Goal: Task Accomplishment & Management: Manage account settings

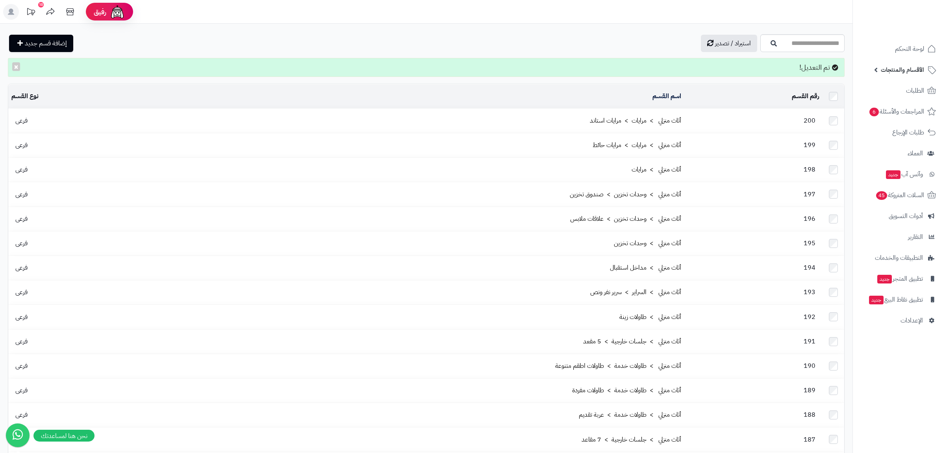
click at [907, 71] on span "الأقسام والمنتجات" at bounding box center [902, 69] width 43 height 11
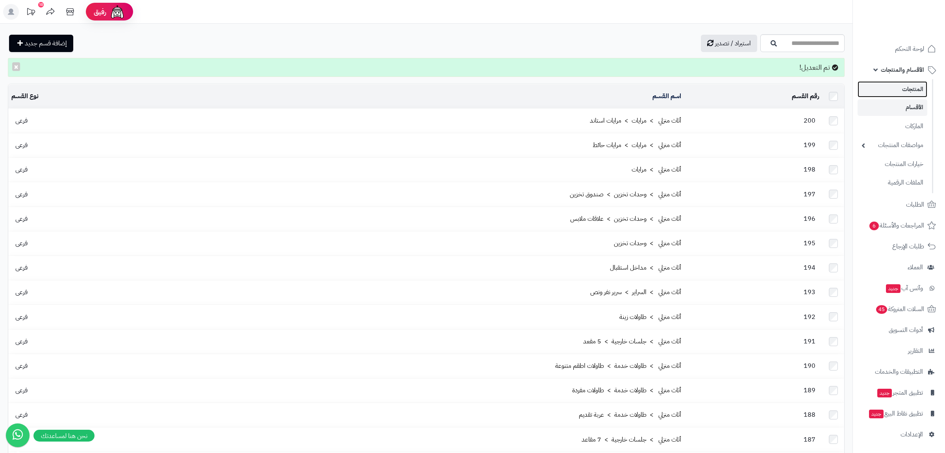
click at [909, 86] on link "المنتجات" at bounding box center [893, 89] width 70 height 16
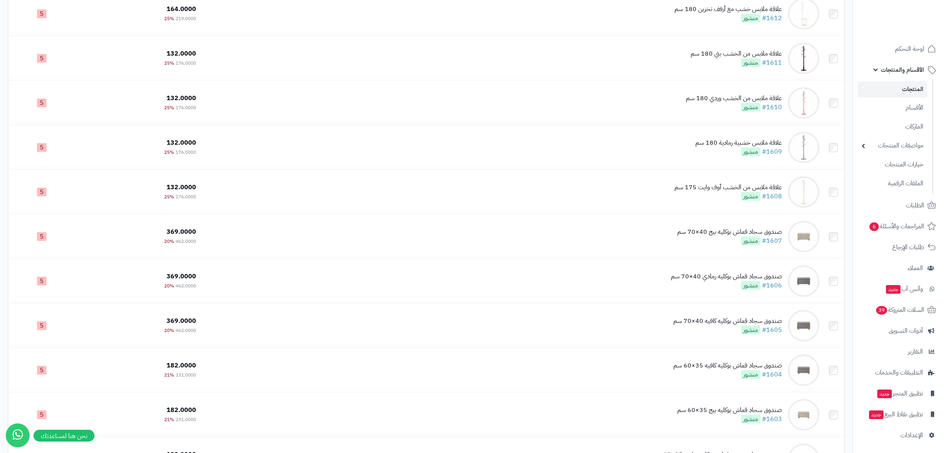
scroll to position [452, 0]
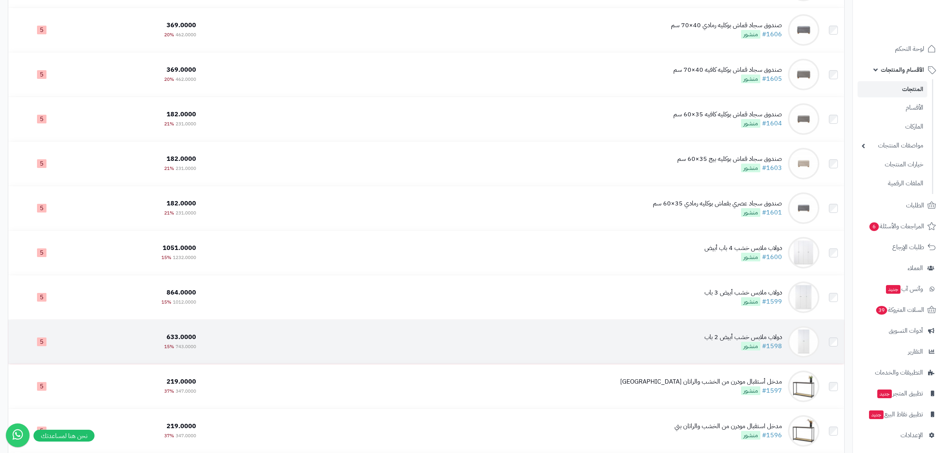
click at [679, 343] on td "دولاب ملابس خشب أبيض 2 باب #1598 منشور" at bounding box center [510, 341] width 623 height 44
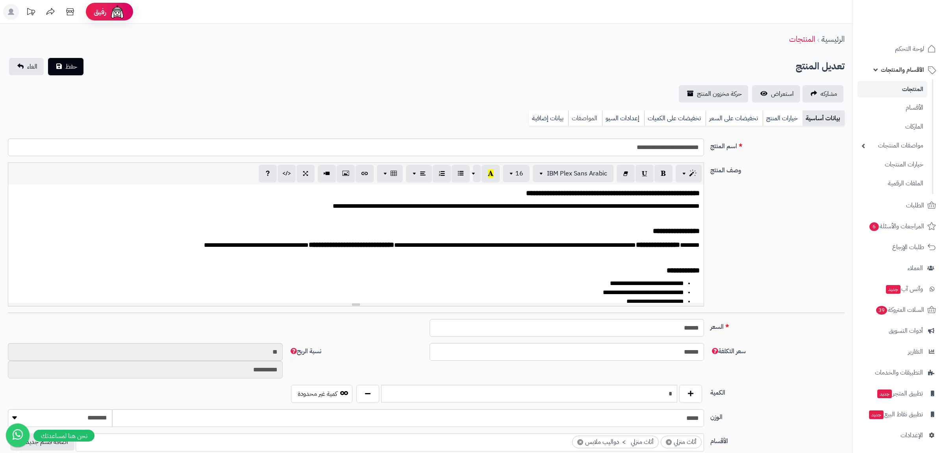
scroll to position [4, 0]
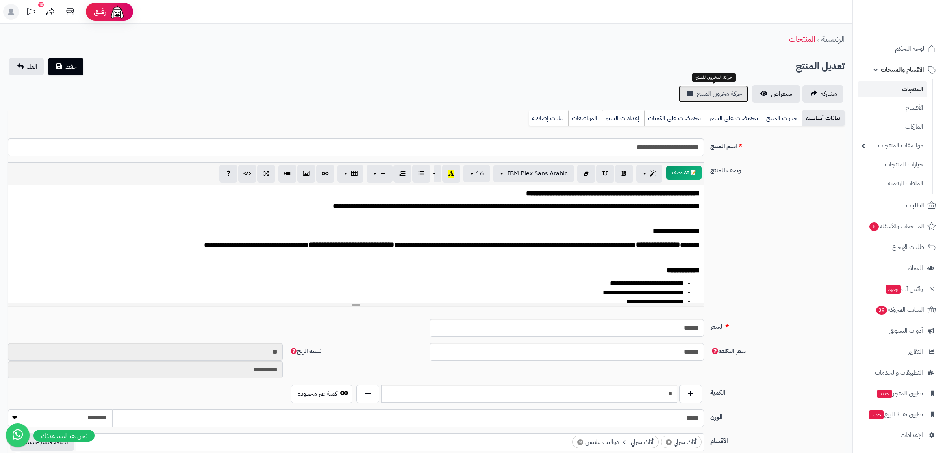
click at [722, 91] on span "حركة مخزون المنتج" at bounding box center [719, 93] width 45 height 9
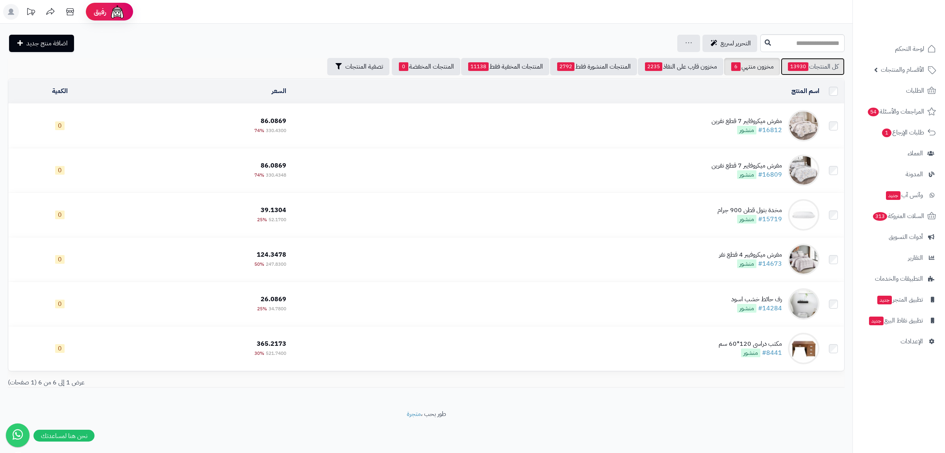
click at [815, 69] on link "كل المنتجات 13930" at bounding box center [813, 66] width 64 height 17
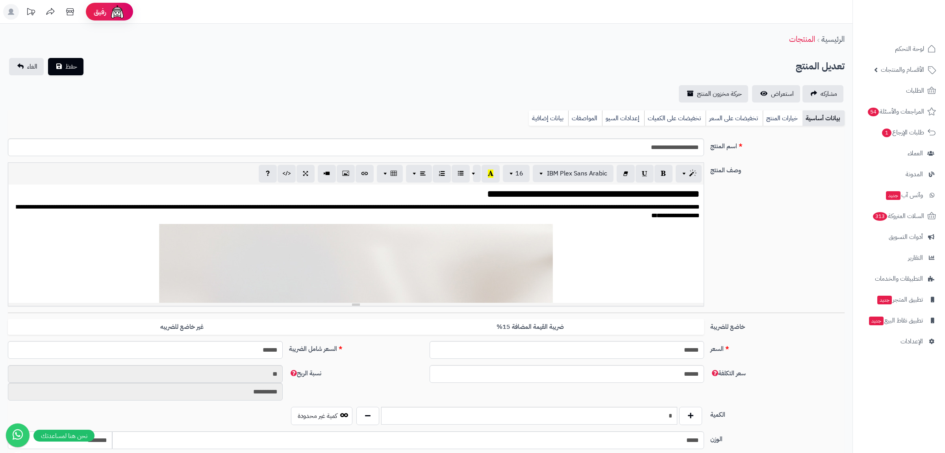
scroll to position [28, 0]
click at [549, 124] on link "بيانات إضافية" at bounding box center [548, 118] width 39 height 16
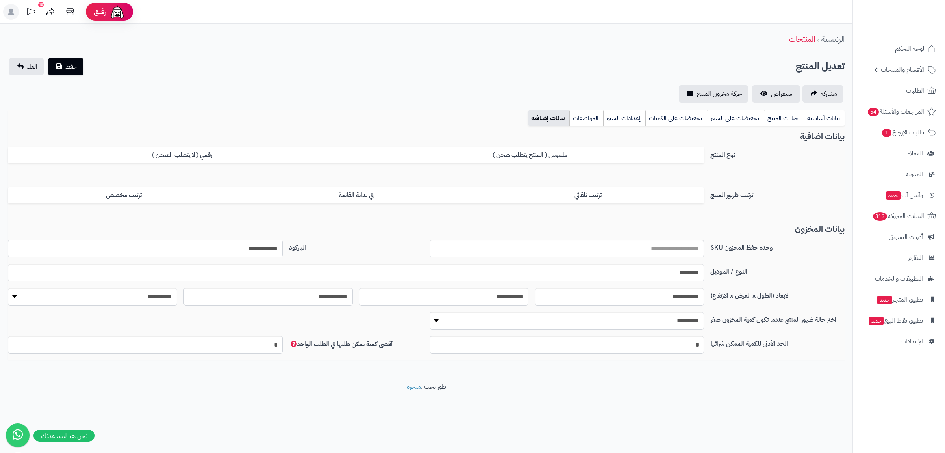
click at [262, 253] on input "**********" at bounding box center [145, 248] width 275 height 18
click at [816, 116] on link "بيانات أساسية" at bounding box center [824, 118] width 41 height 16
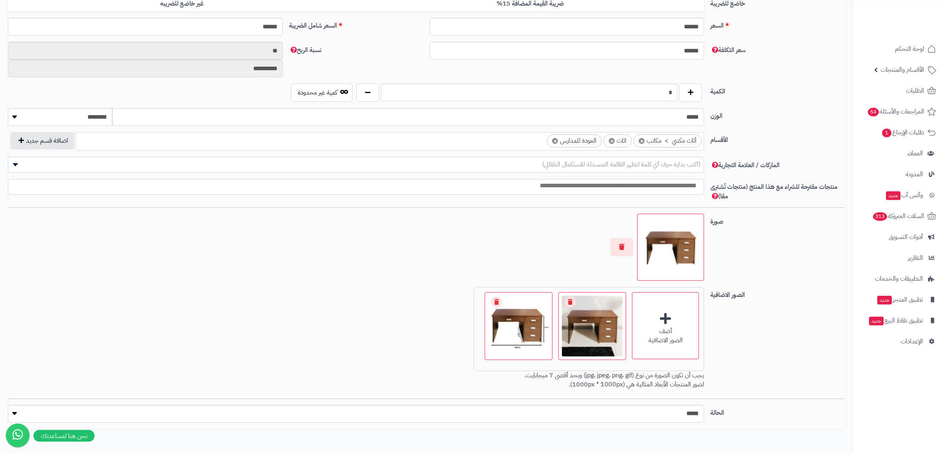
scroll to position [362, 0]
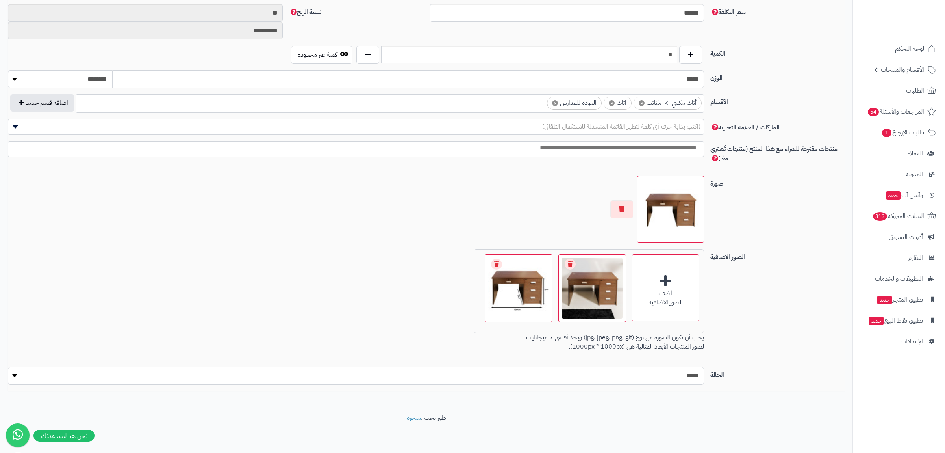
select select "*"
click option "****" at bounding box center [0, 0] width 0 height 0
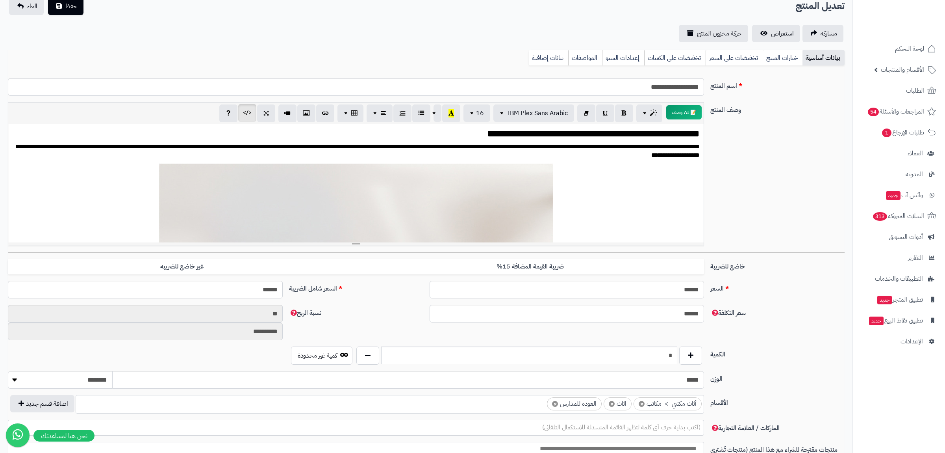
scroll to position [0, 0]
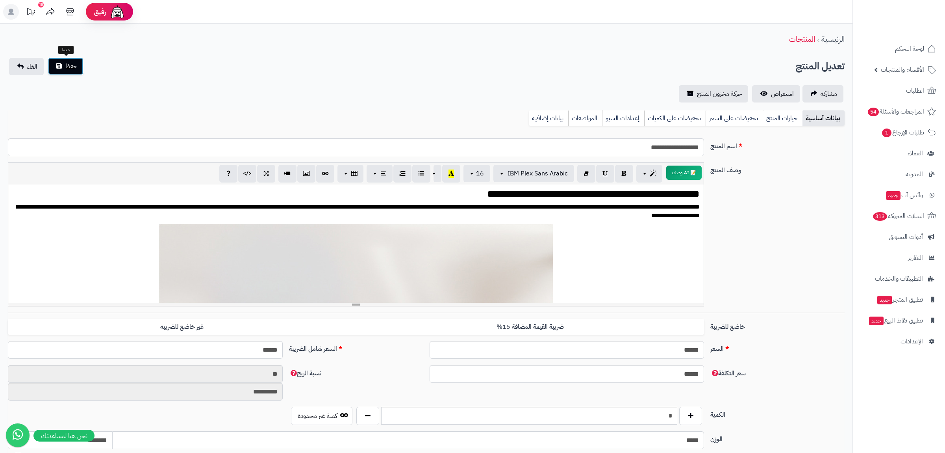
click at [57, 61] on button "حفظ" at bounding box center [65, 66] width 35 height 17
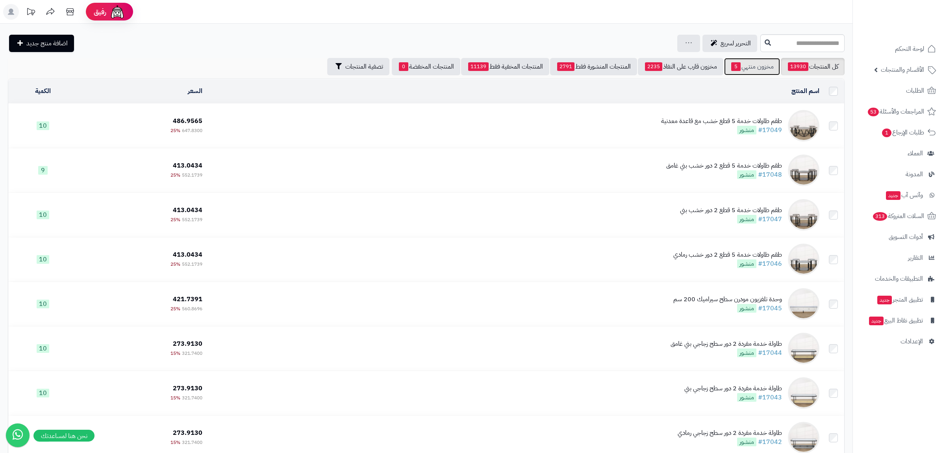
click at [766, 66] on link "مخزون منتهي 5" at bounding box center [752, 66] width 56 height 17
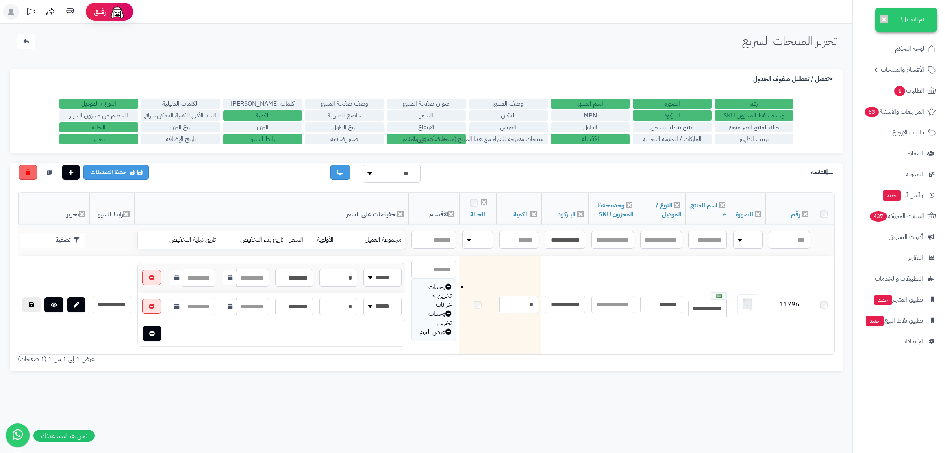
click at [564, 239] on input "**********" at bounding box center [565, 240] width 41 height 18
type input "**********"
click at [83, 239] on button "تصفية" at bounding box center [52, 240] width 65 height 15
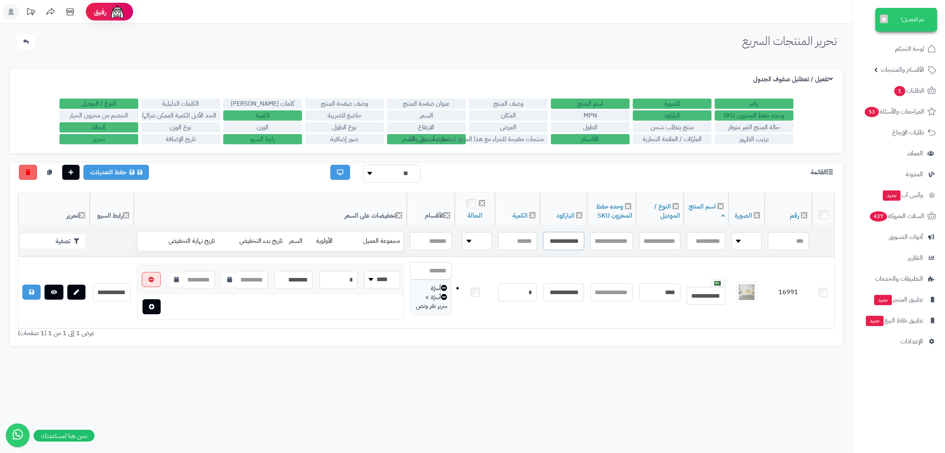
drag, startPoint x: 573, startPoint y: 241, endPoint x: 586, endPoint y: 245, distance: 14.0
click at [584, 245] on input "**********" at bounding box center [564, 241] width 41 height 18
type input "**********"
click at [76, 238] on icon "button" at bounding box center [77, 241] width 6 height 6
drag, startPoint x: 571, startPoint y: 241, endPoint x: 583, endPoint y: 241, distance: 12.2
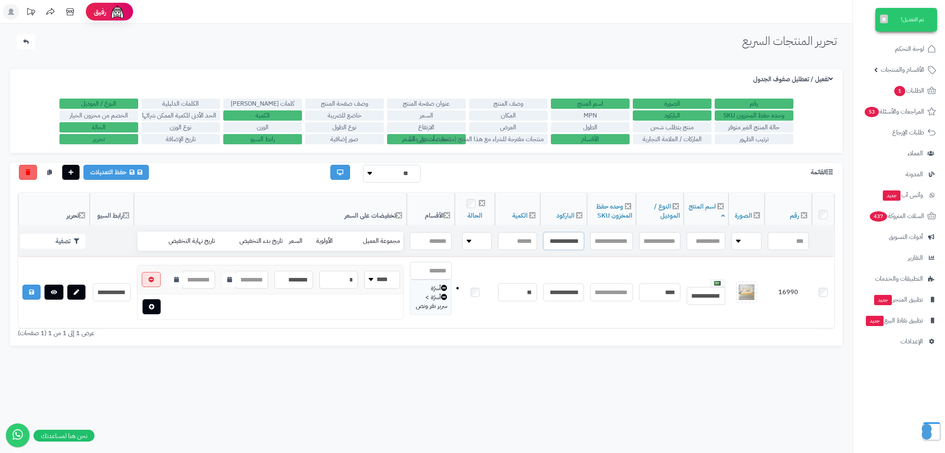
click at [583, 241] on input "**********" at bounding box center [564, 241] width 41 height 18
type input "**********"
click at [58, 234] on button "تصفية" at bounding box center [52, 240] width 65 height 15
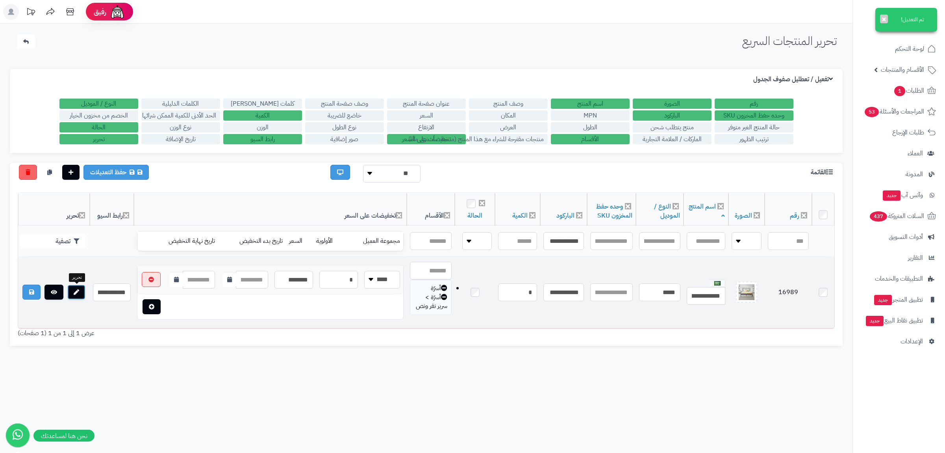
click at [73, 288] on link at bounding box center [76, 291] width 18 height 15
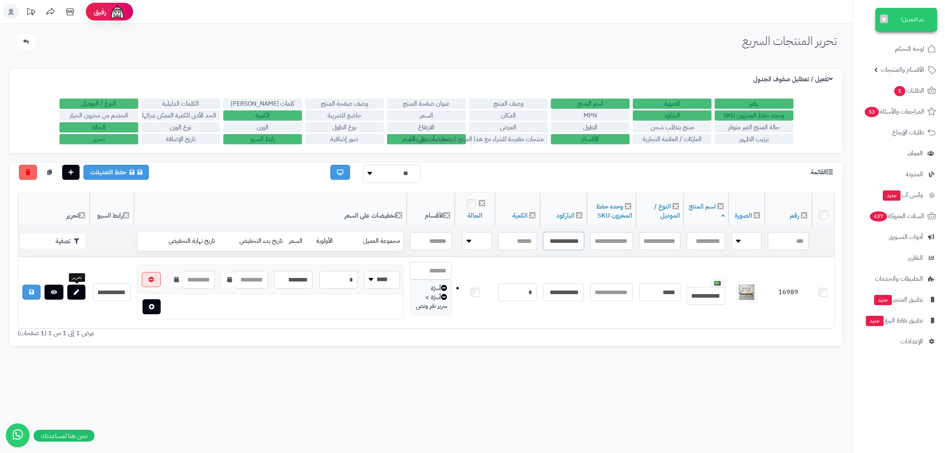
click at [554, 243] on input "**********" at bounding box center [564, 241] width 41 height 18
paste input "text"
type input "**********"
click at [63, 236] on button "تصفية" at bounding box center [52, 240] width 65 height 15
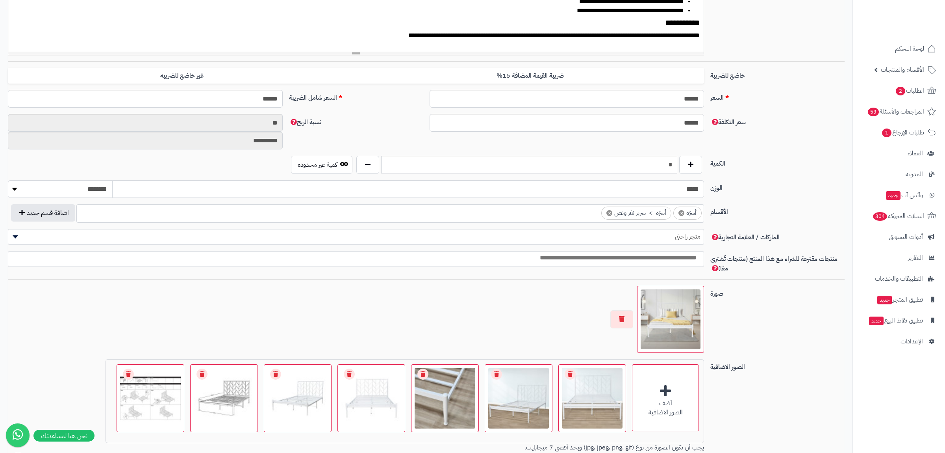
scroll to position [362, 0]
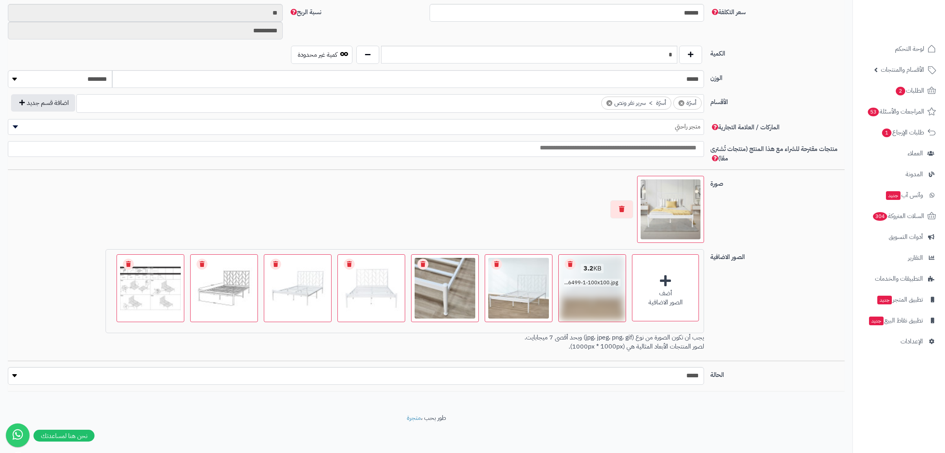
click at [571, 262] on link "Remove file" at bounding box center [570, 263] width 11 height 11
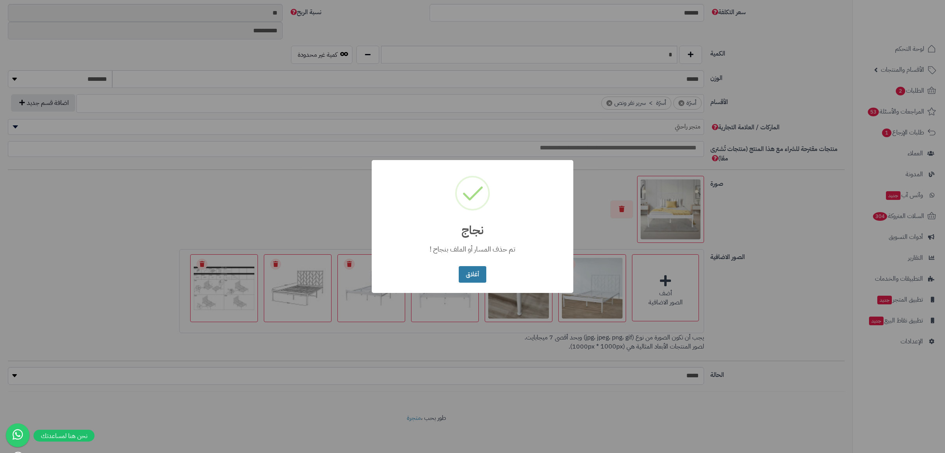
click at [475, 271] on button "أغلاق" at bounding box center [472, 274] width 27 height 17
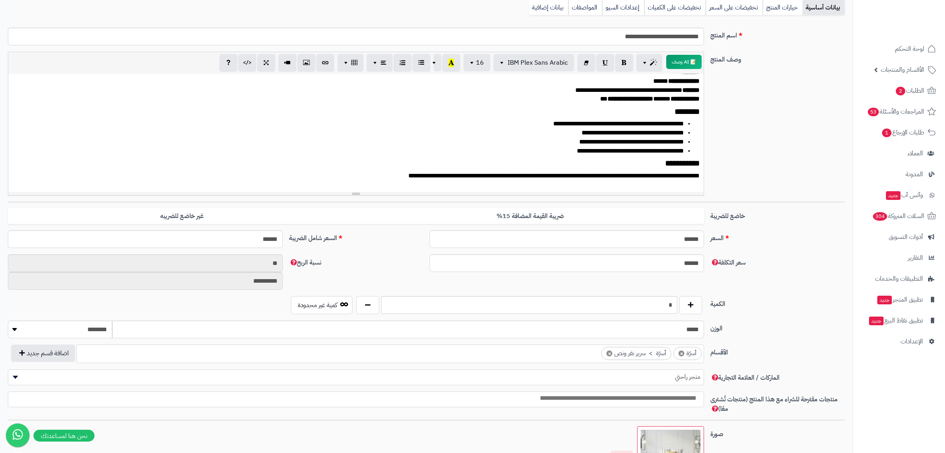
scroll to position [0, 0]
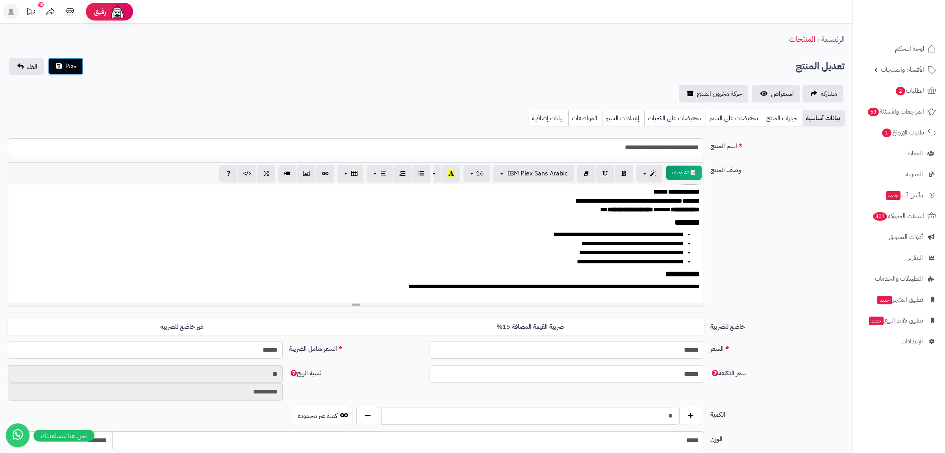
click at [57, 67] on button "حفظ" at bounding box center [65, 66] width 35 height 17
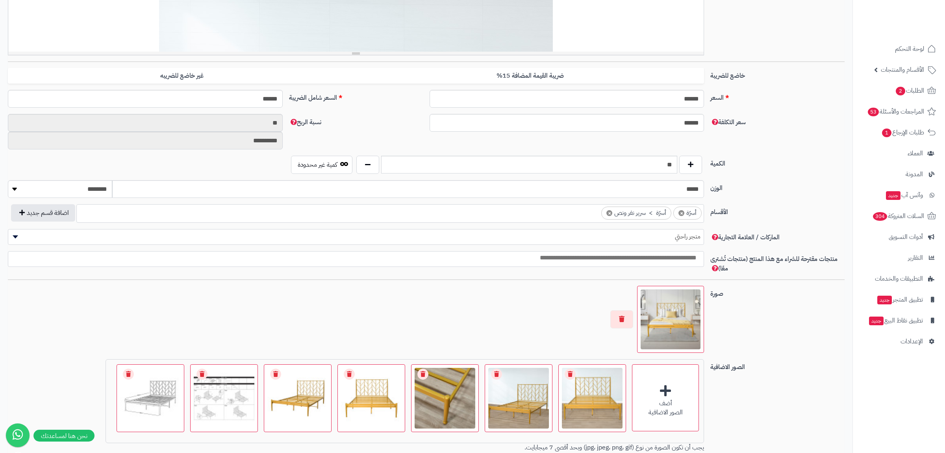
scroll to position [362, 0]
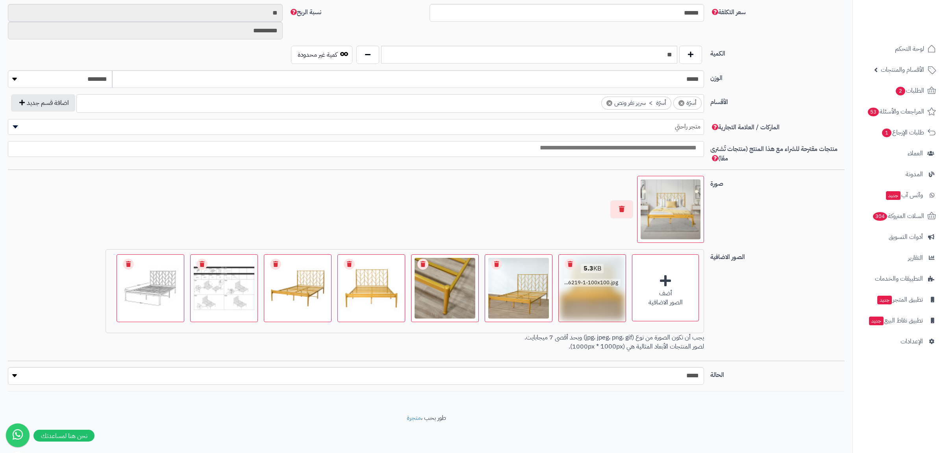
click at [570, 262] on link "Remove file" at bounding box center [570, 263] width 11 height 11
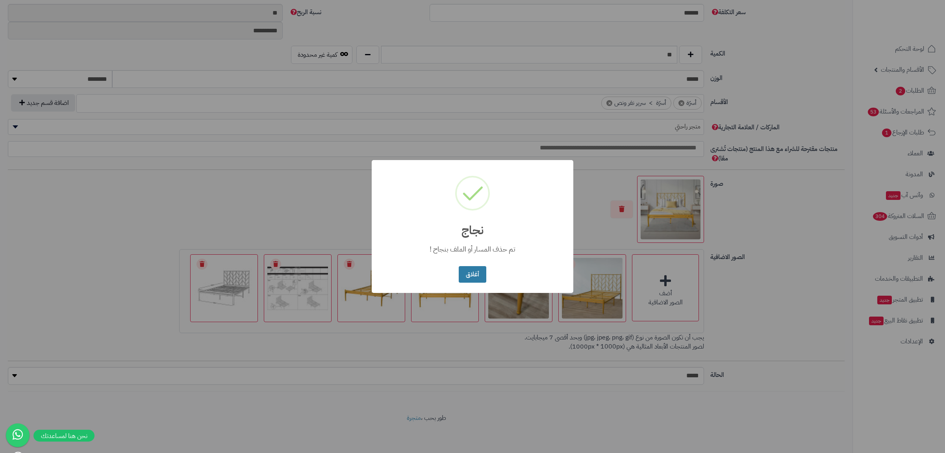
click at [470, 268] on button "أغلاق" at bounding box center [472, 274] width 27 height 17
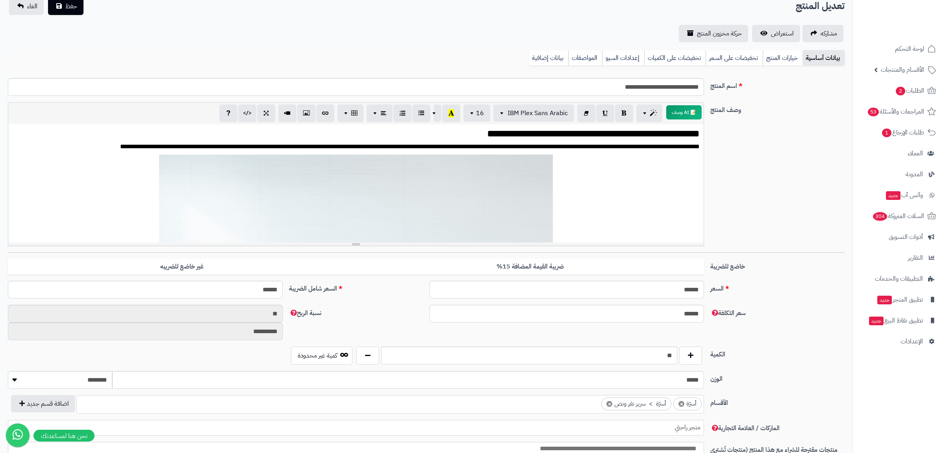
scroll to position [0, 0]
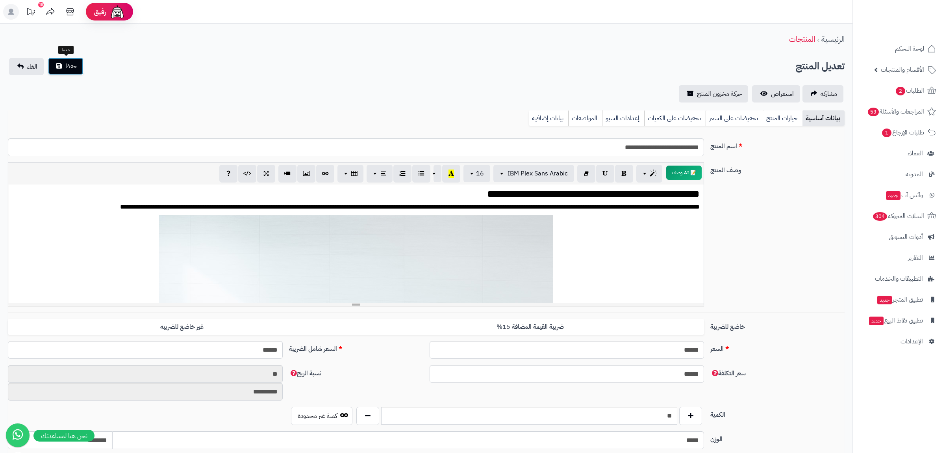
click at [68, 66] on span "حفظ" at bounding box center [71, 65] width 12 height 9
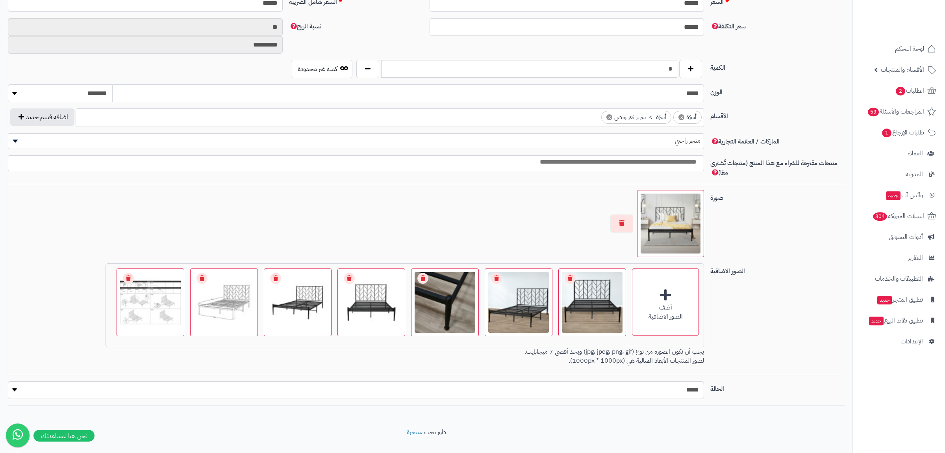
scroll to position [362, 0]
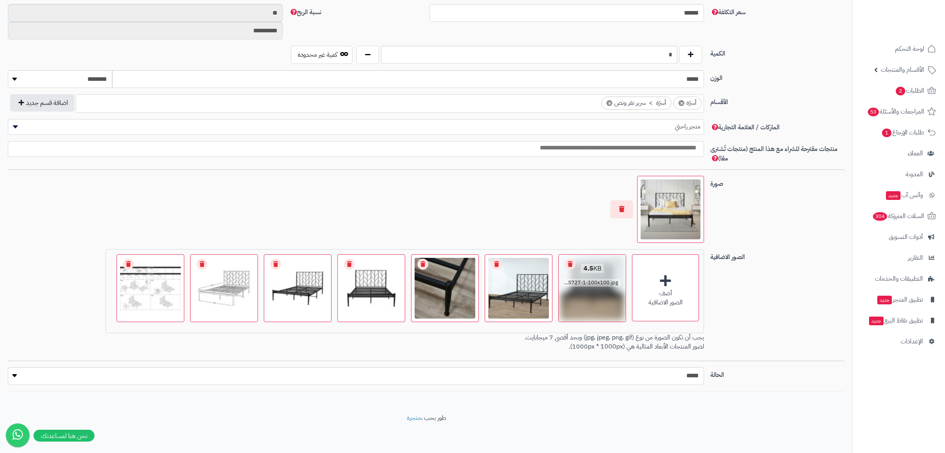
click at [571, 263] on link "Remove file" at bounding box center [570, 263] width 11 height 11
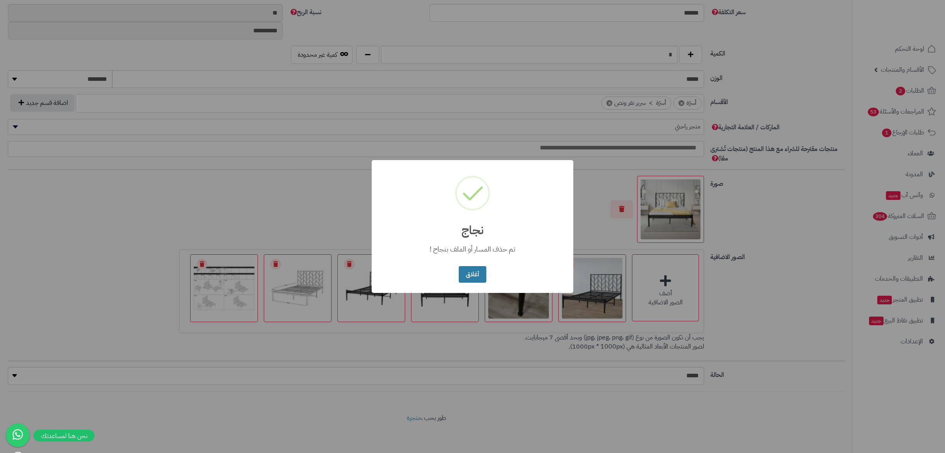
click at [471, 273] on button "أغلاق" at bounding box center [472, 274] width 27 height 17
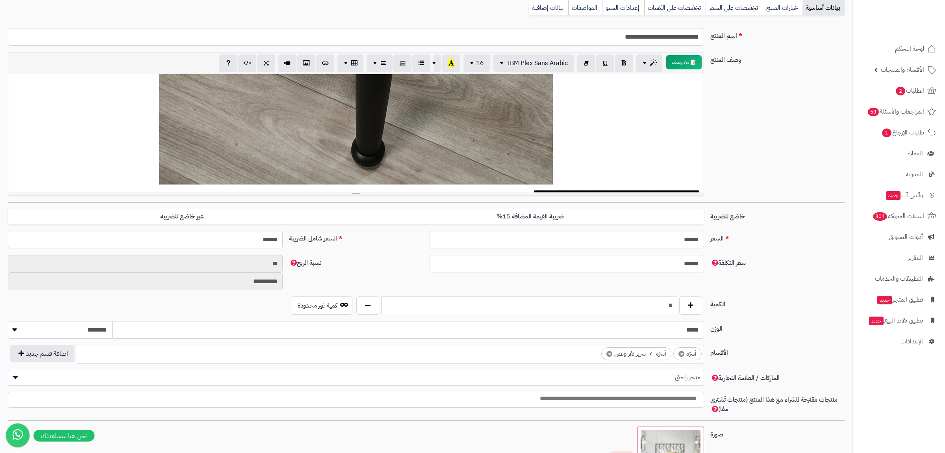
scroll to position [0, 0]
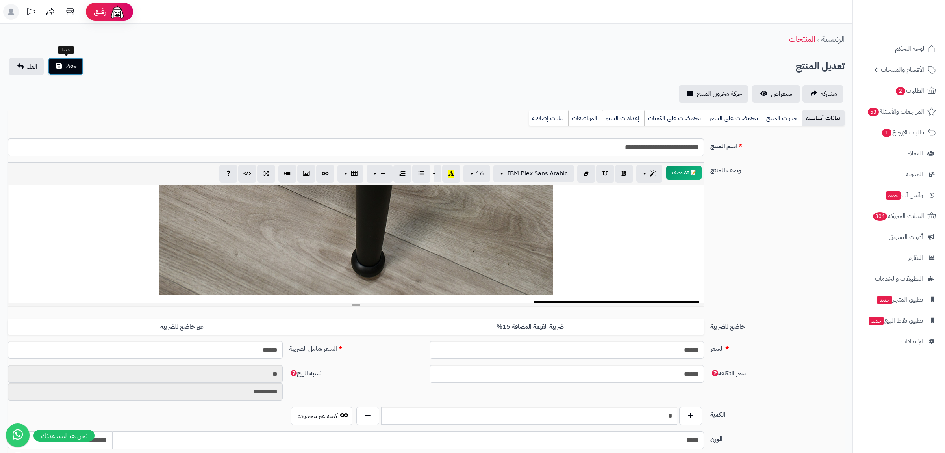
click at [69, 69] on span "حفظ" at bounding box center [71, 65] width 12 height 9
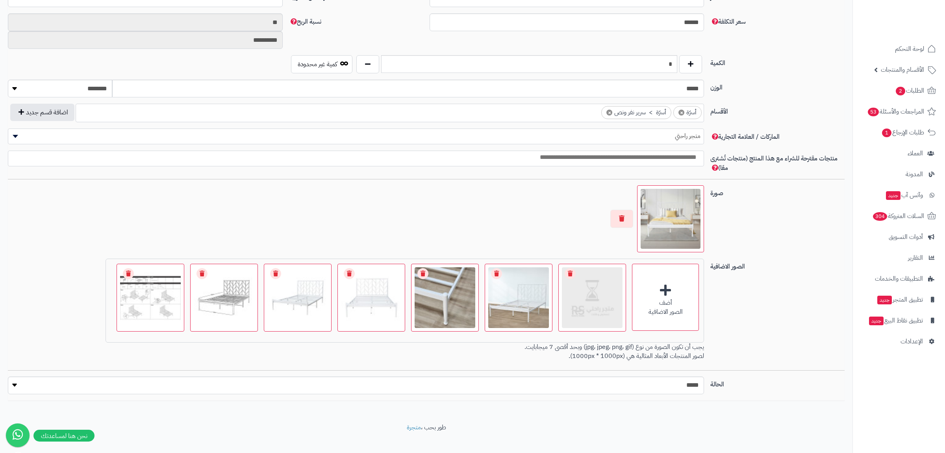
scroll to position [362, 0]
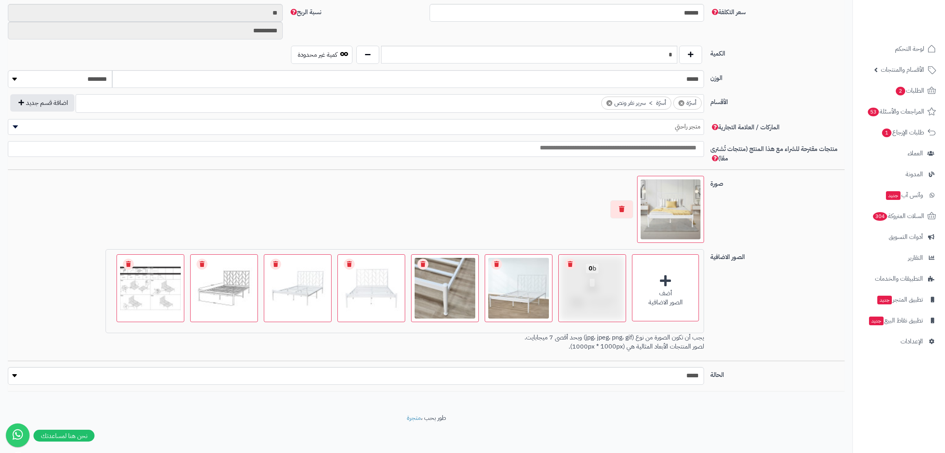
click at [570, 263] on link "Remove file" at bounding box center [570, 263] width 11 height 11
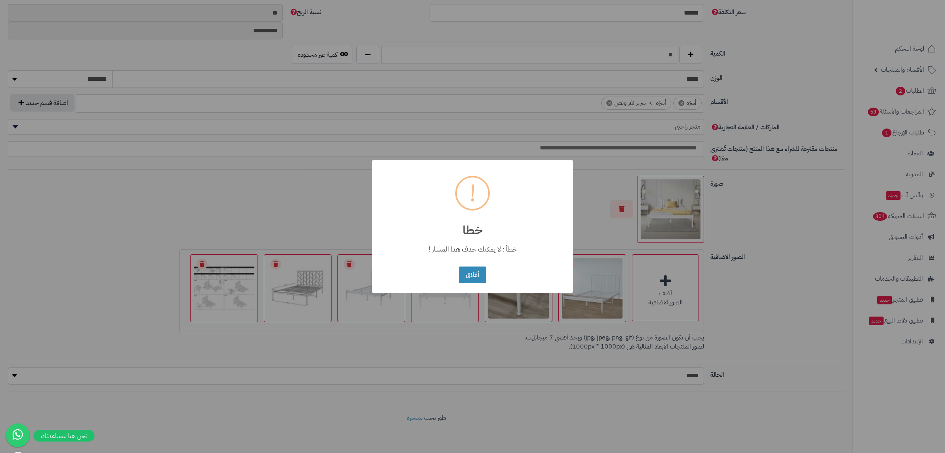
click at [473, 272] on button "أغلاق" at bounding box center [472, 274] width 27 height 17
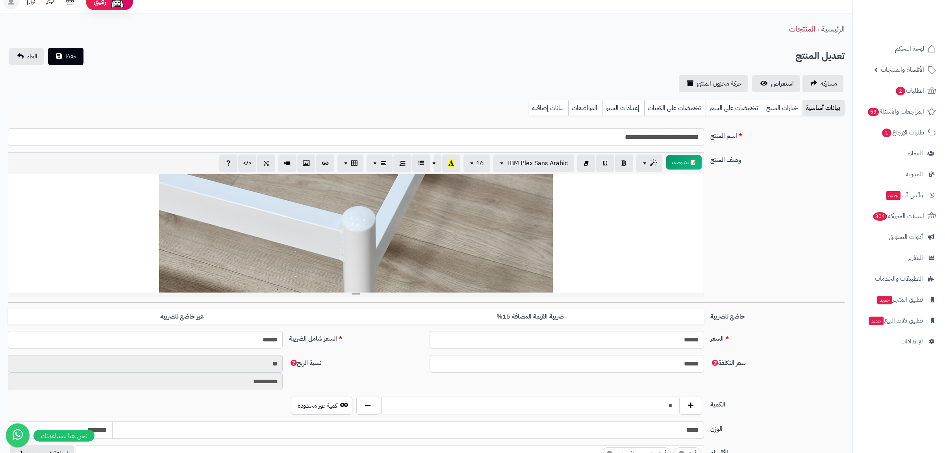
scroll to position [0, 0]
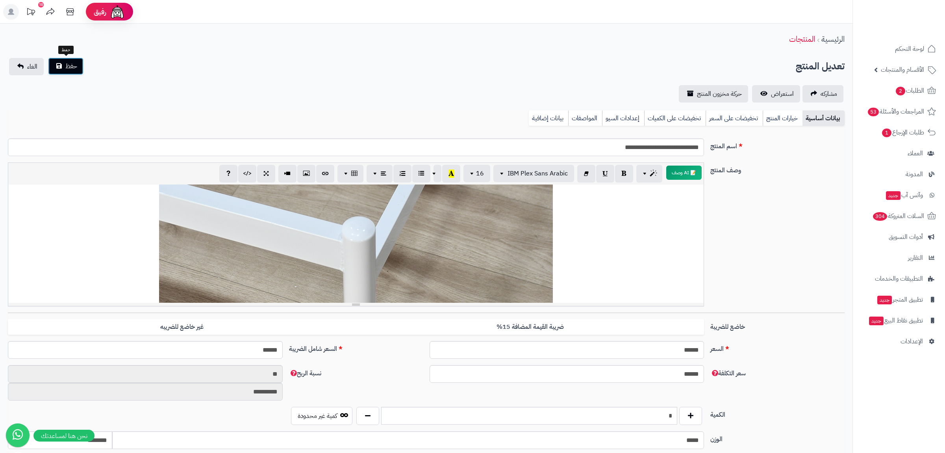
click at [78, 67] on button "حفظ" at bounding box center [65, 66] width 35 height 17
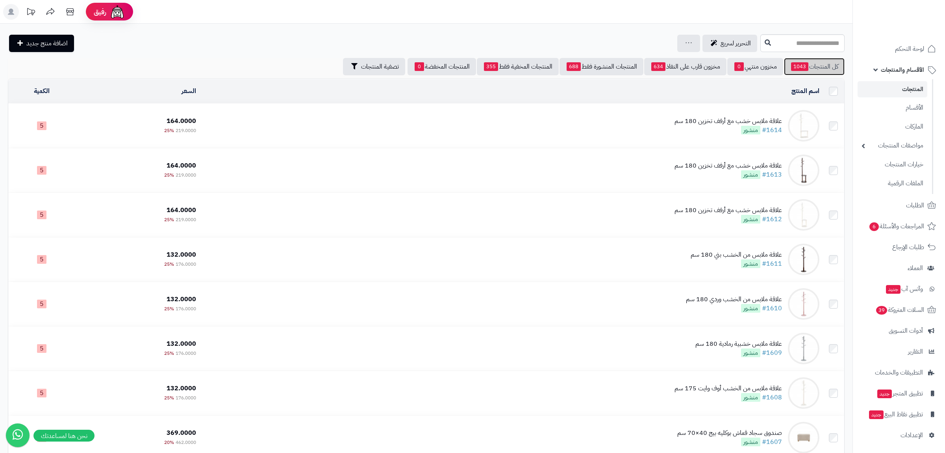
click at [827, 69] on link "كل المنتجات 1043" at bounding box center [814, 66] width 61 height 17
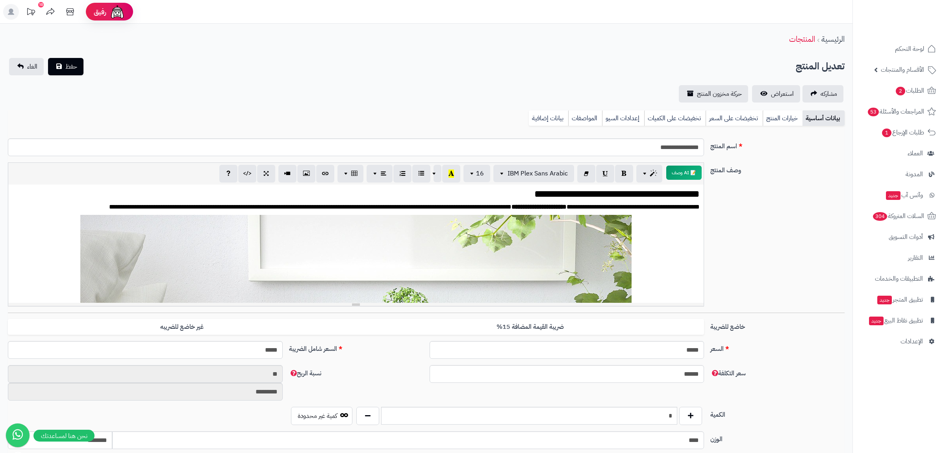
scroll to position [1998, 0]
click at [543, 119] on link "بيانات إضافية" at bounding box center [548, 118] width 39 height 16
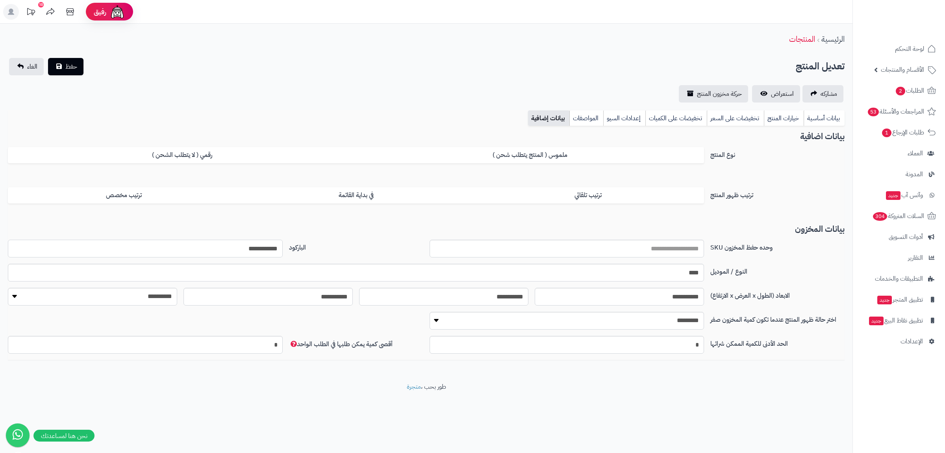
click at [256, 247] on input "**********" at bounding box center [145, 248] width 275 height 18
click at [819, 117] on link "بيانات أساسية" at bounding box center [824, 118] width 41 height 16
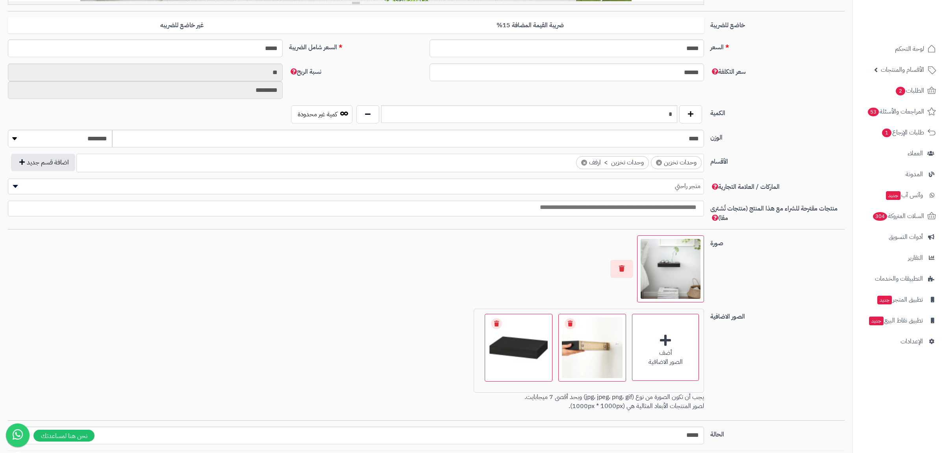
scroll to position [362, 0]
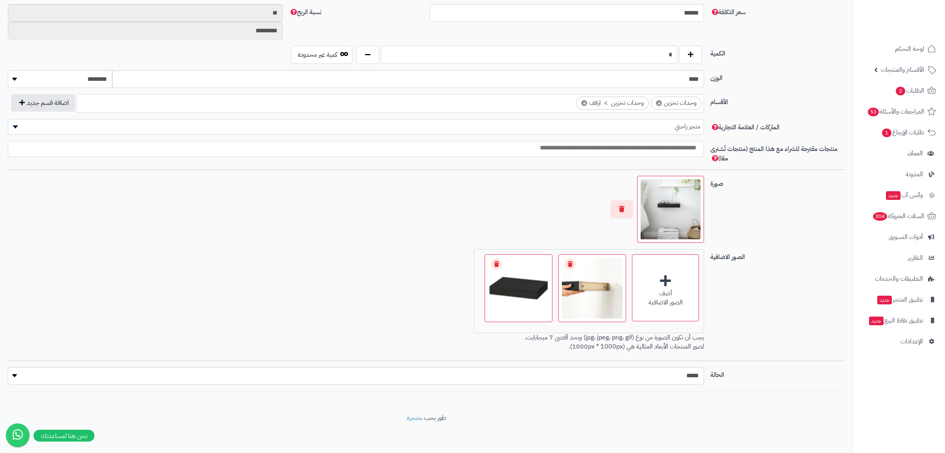
drag, startPoint x: 665, startPoint y: 50, endPoint x: 688, endPoint y: 52, distance: 22.9
click at [677, 52] on input "*" at bounding box center [529, 55] width 296 height 18
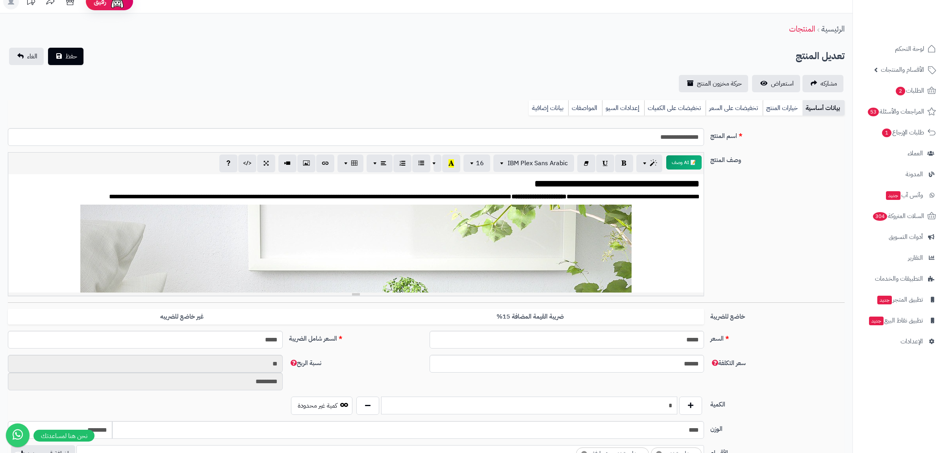
scroll to position [0, 0]
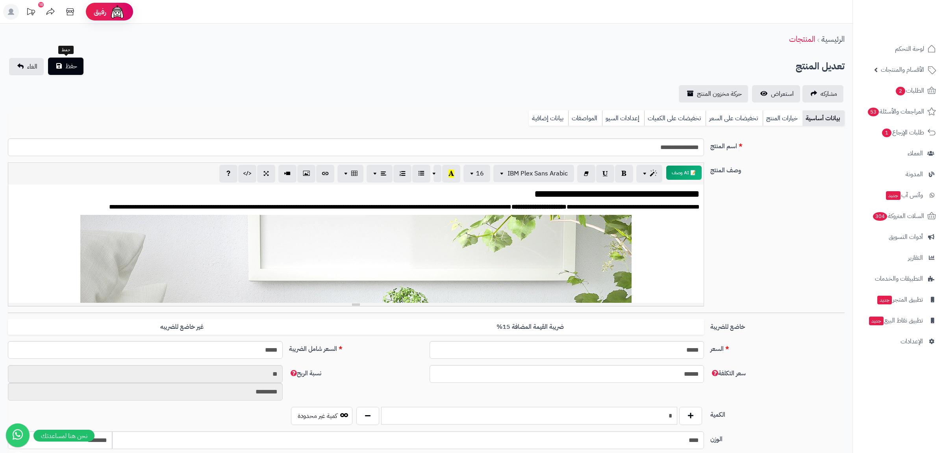
type input "*"
click at [57, 71] on button "حفظ" at bounding box center [65, 66] width 35 height 17
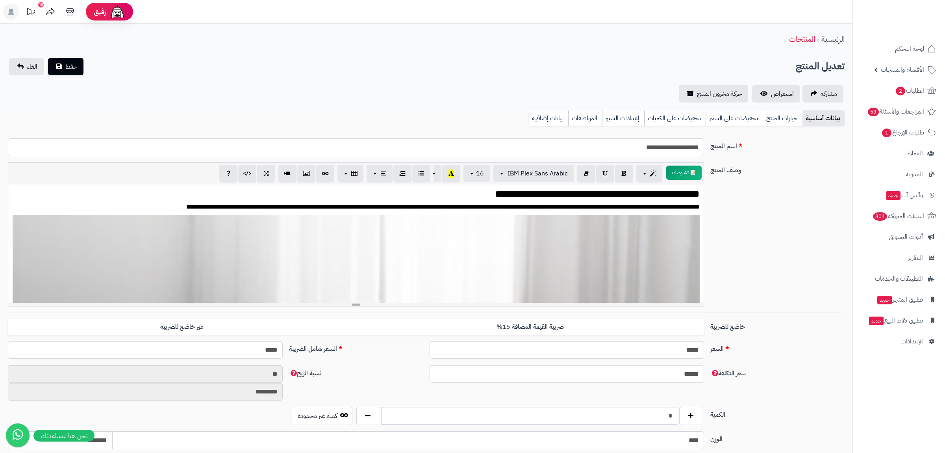
scroll to position [1713, 0]
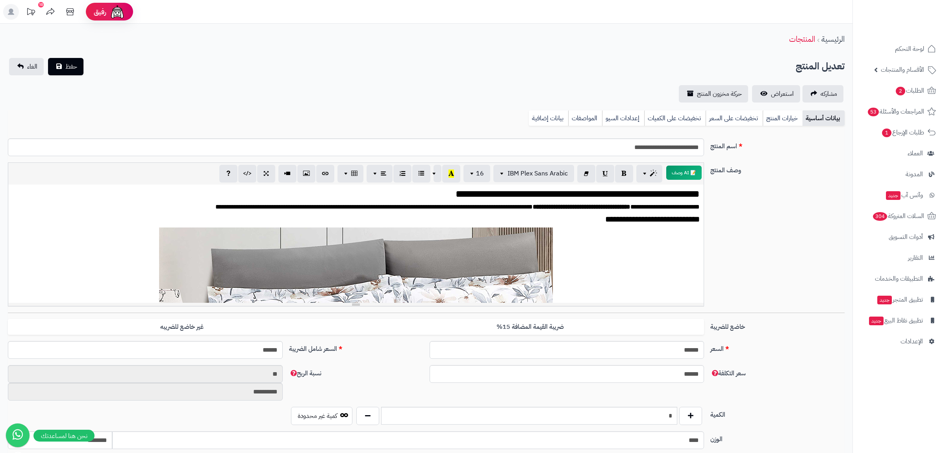
scroll to position [1648, 0]
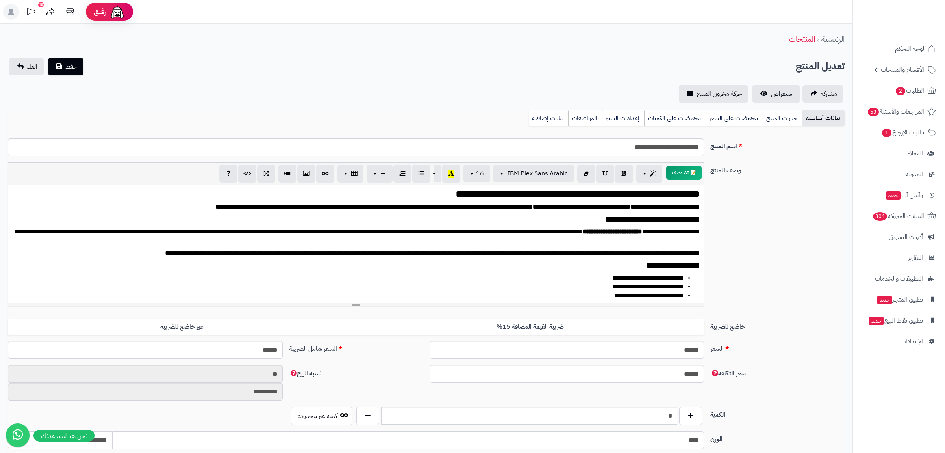
scroll to position [1648, 0]
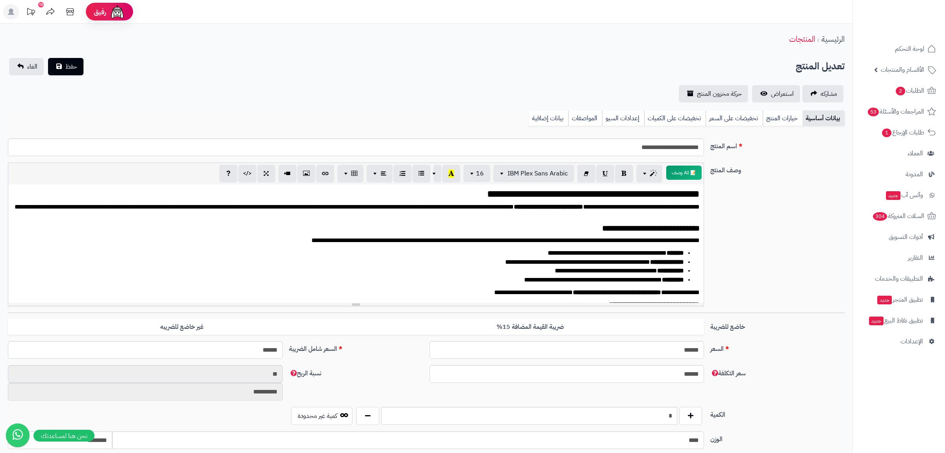
scroll to position [1648, 0]
click at [541, 117] on link "بيانات إضافية" at bounding box center [548, 118] width 39 height 16
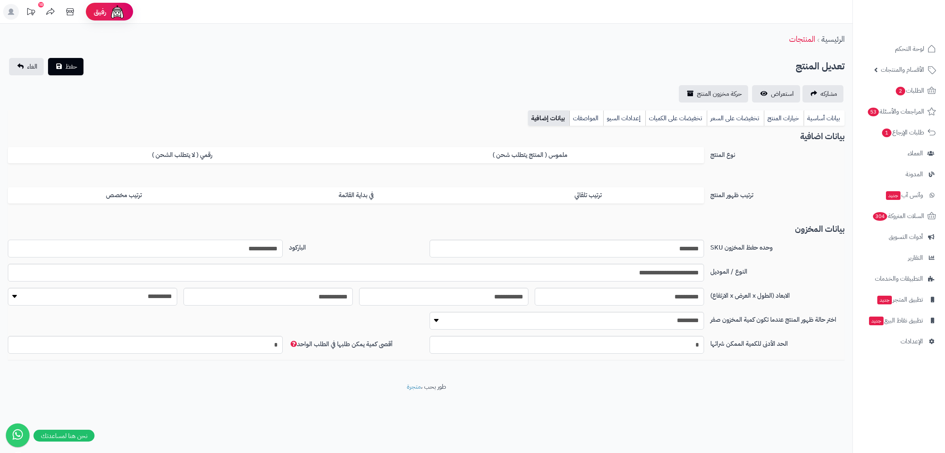
click at [250, 248] on input "**********" at bounding box center [145, 248] width 275 height 18
